Goal: Task Accomplishment & Management: Complete application form

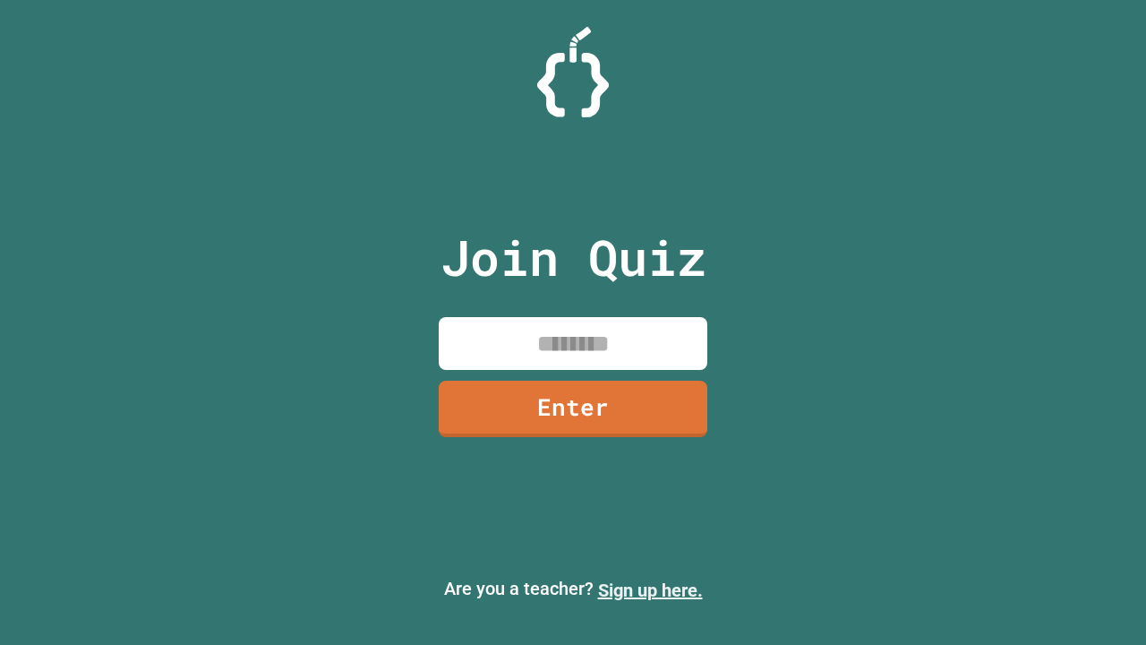
click at [650, 590] on link "Sign up here." at bounding box center [650, 589] width 105 height 21
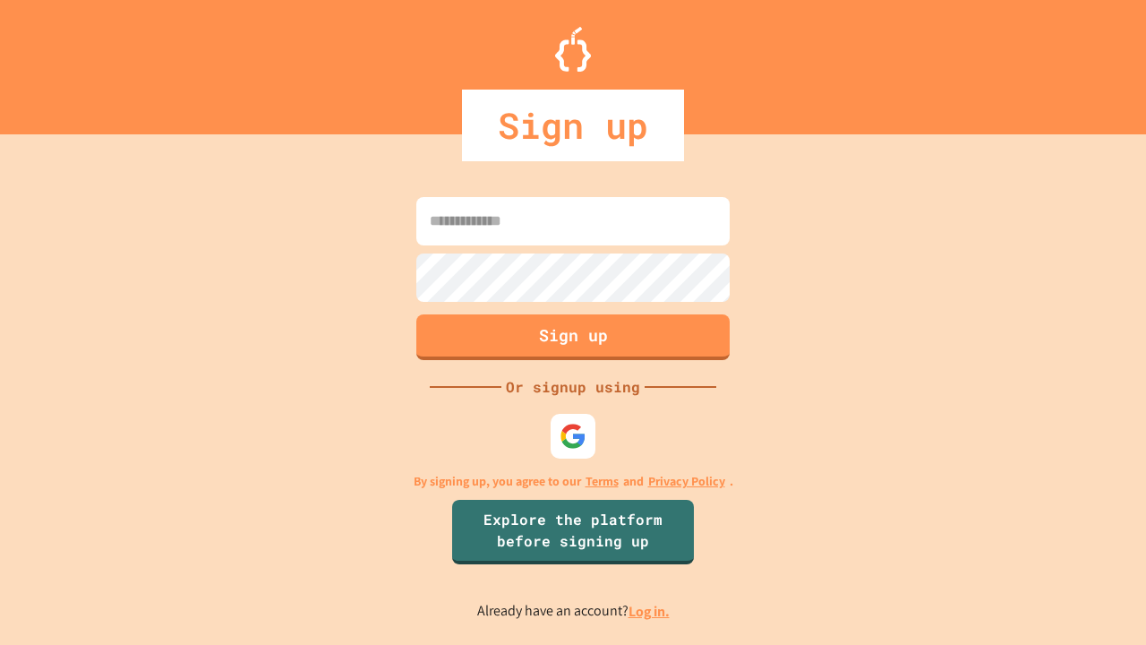
click at [650, 611] on link "Log in." at bounding box center [649, 611] width 41 height 19
